Goal: Information Seeking & Learning: Learn about a topic

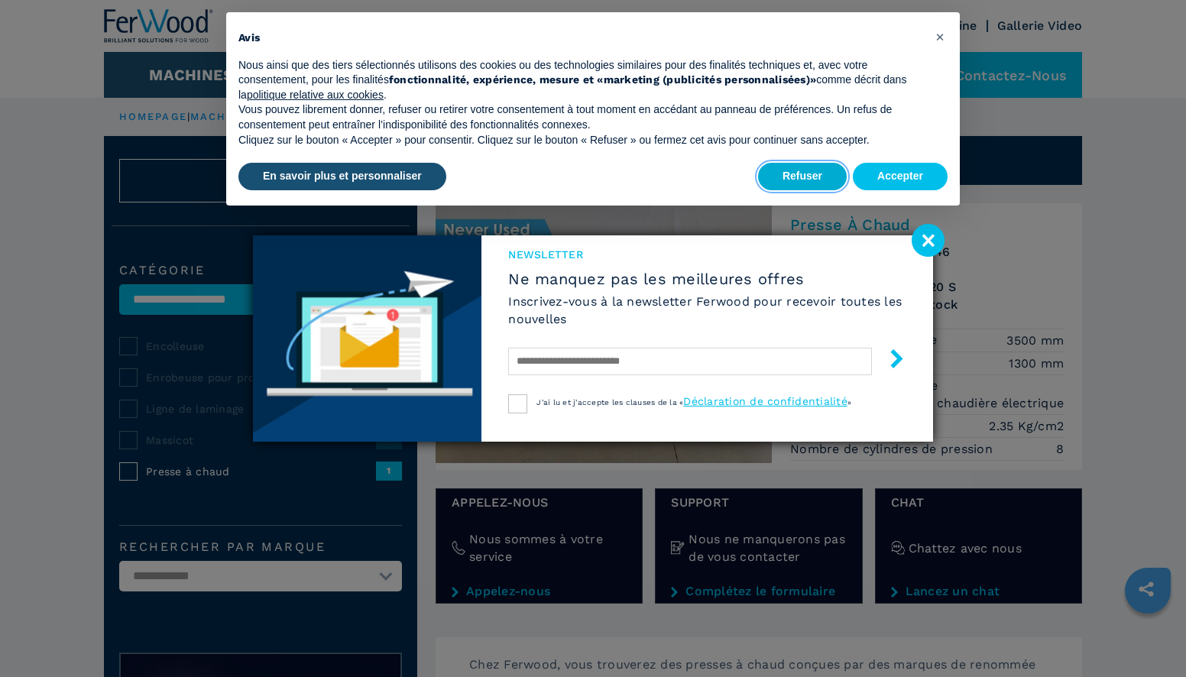
click at [799, 175] on button "Refuser" at bounding box center [802, 177] width 89 height 28
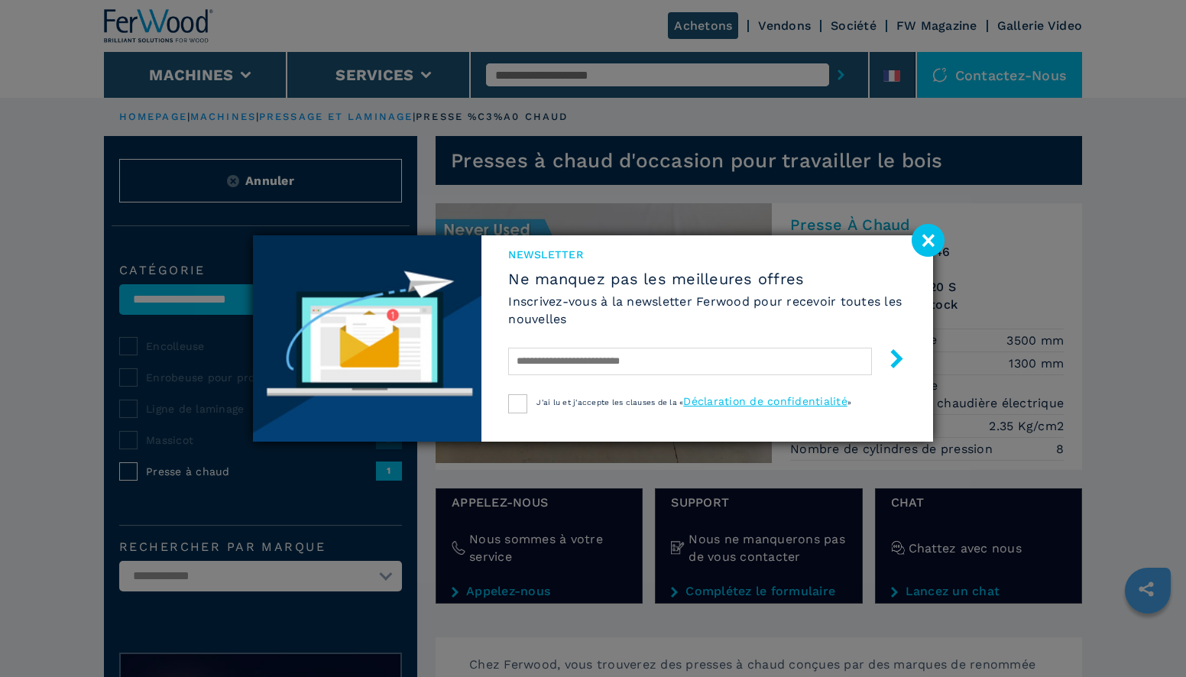
click at [929, 238] on image at bounding box center [928, 240] width 33 height 33
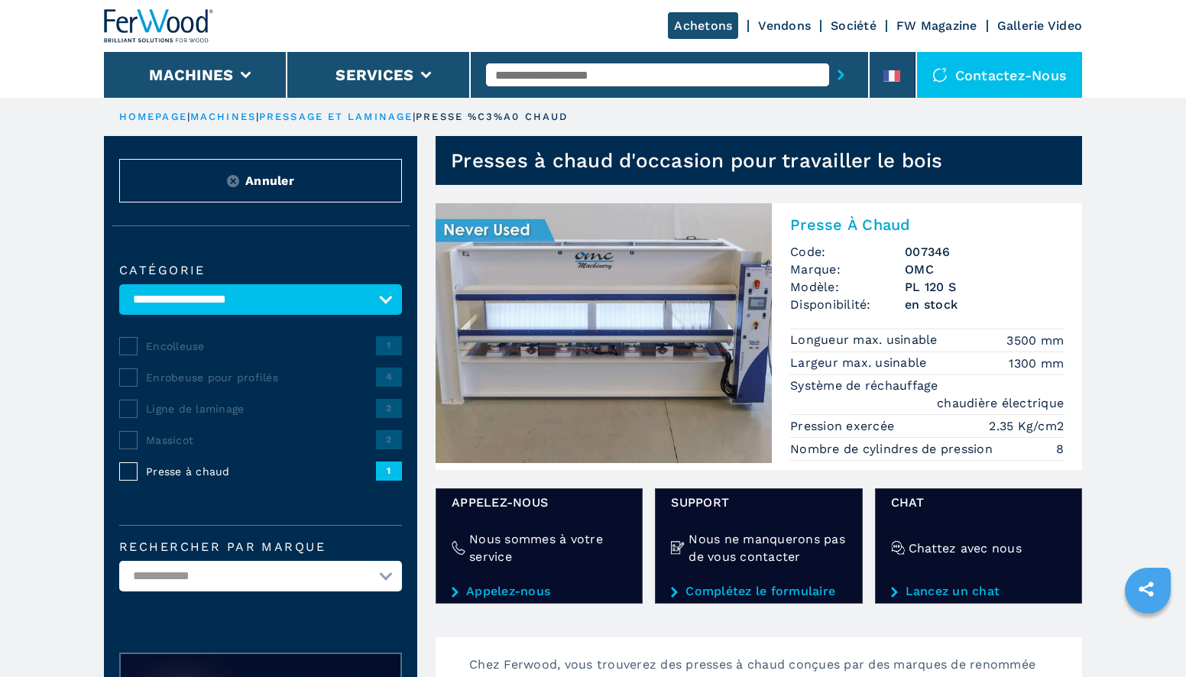
click at [632, 370] on img at bounding box center [604, 333] width 336 height 260
click at [598, 300] on img at bounding box center [604, 333] width 336 height 260
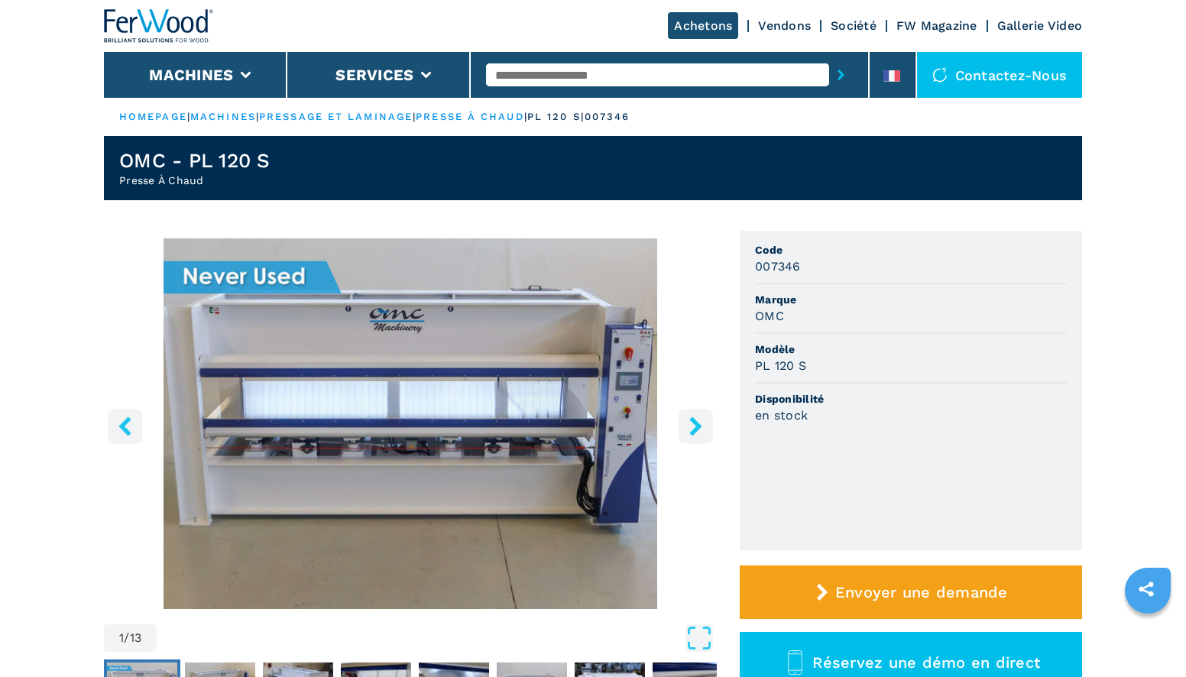
click at [482, 115] on link "presse à chaud" at bounding box center [470, 116] width 108 height 11
click at [480, 114] on link "presse à chaud" at bounding box center [470, 116] width 108 height 11
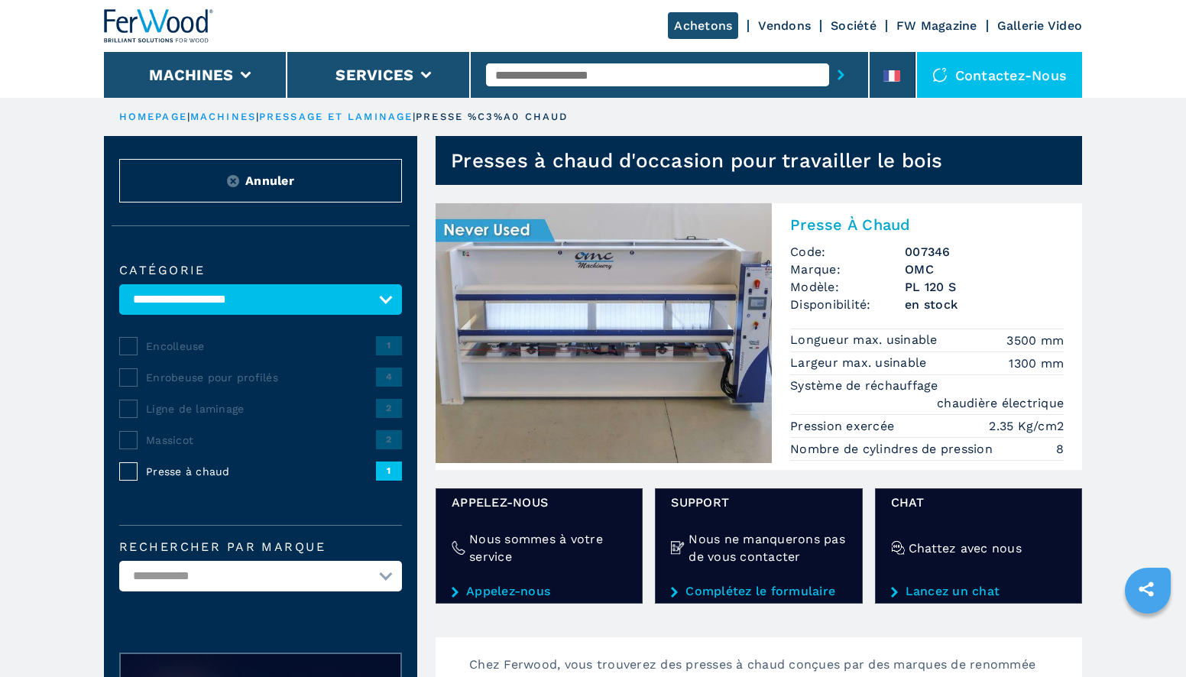
click at [371, 118] on link "pressage et laminage" at bounding box center [336, 116] width 154 height 11
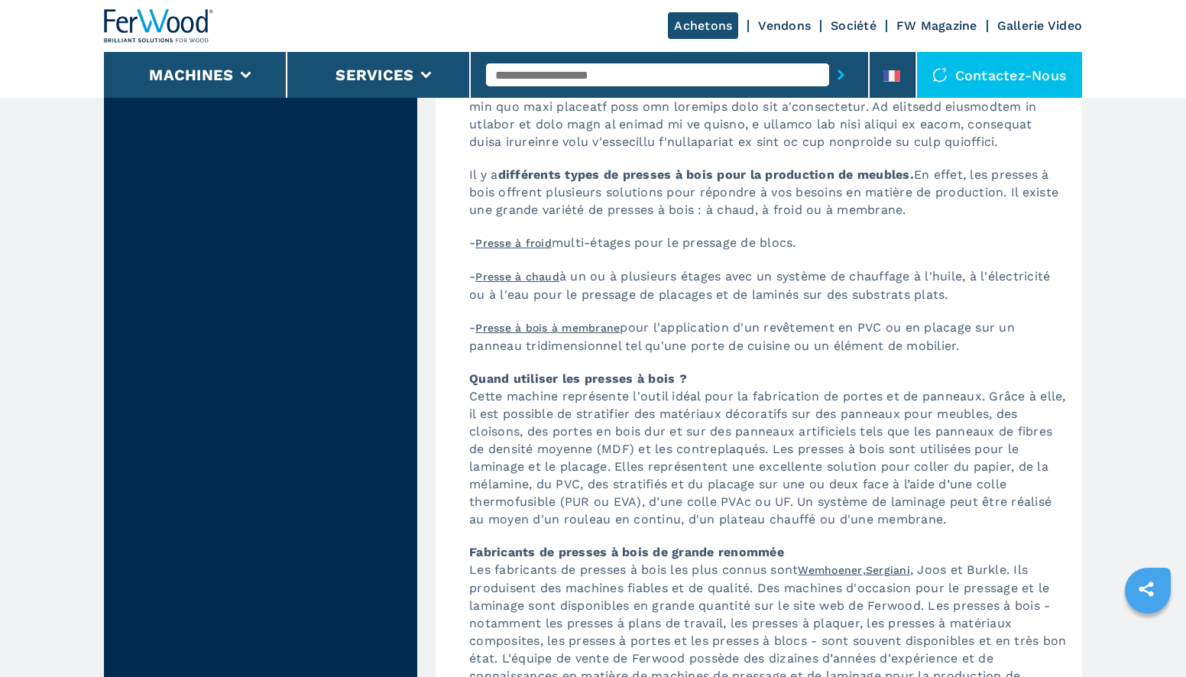
scroll to position [3669, 0]
